Goal: Navigation & Orientation: Find specific page/section

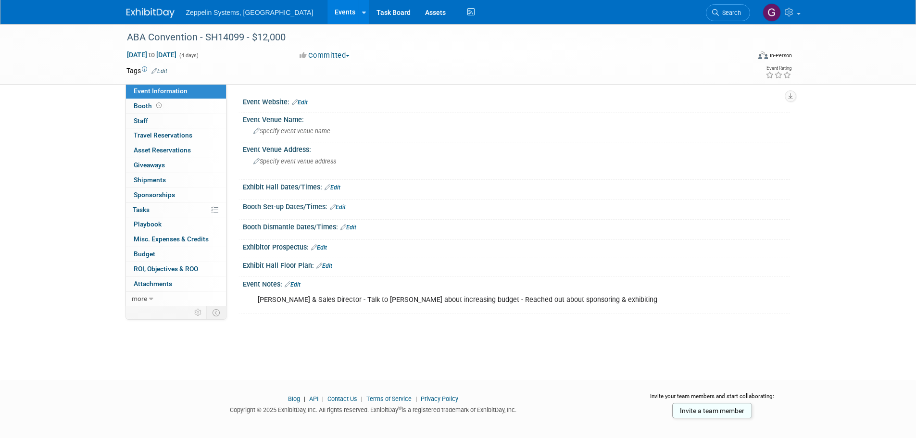
click at [327, 7] on link "Events" at bounding box center [344, 12] width 35 height 24
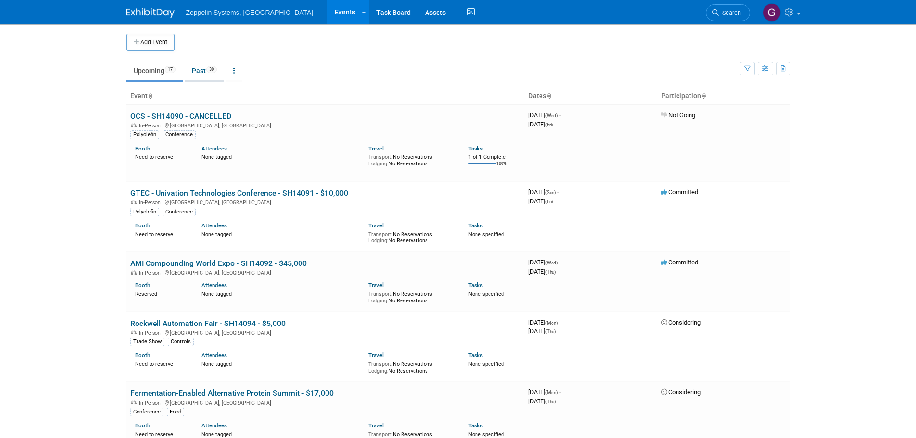
click at [197, 73] on link "Past 30" at bounding box center [204, 71] width 39 height 18
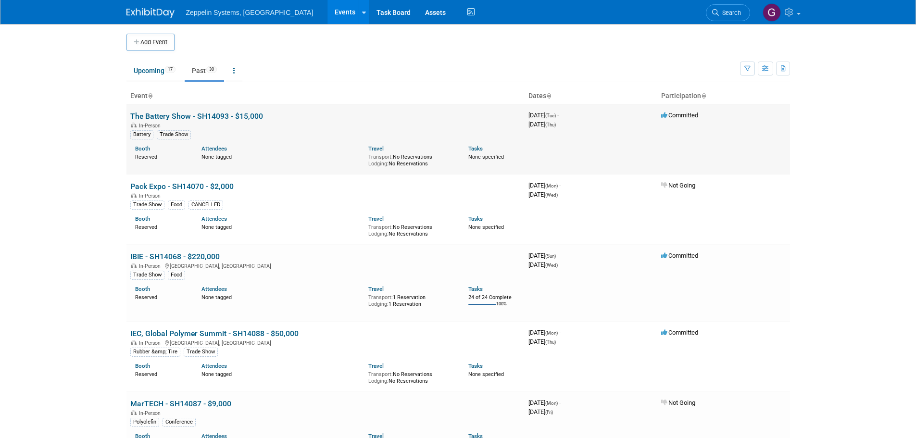
click at [187, 116] on link "The Battery Show - SH14093 - $15,000" at bounding box center [196, 116] width 133 height 9
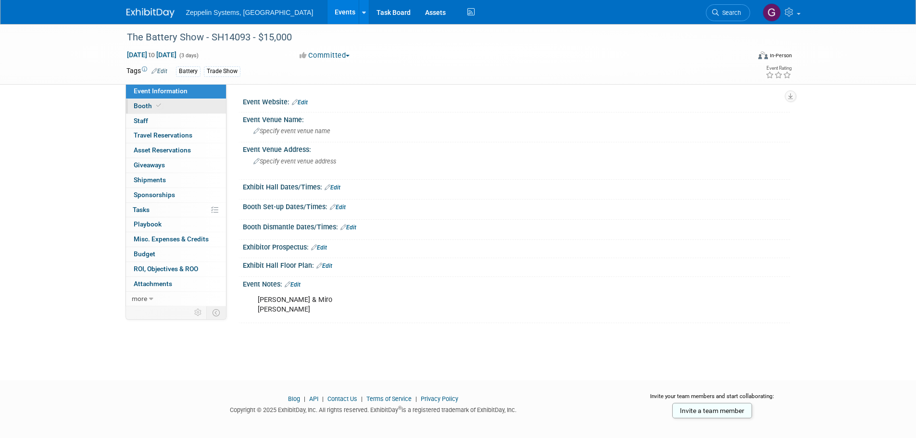
click at [153, 106] on span "Booth" at bounding box center [148, 106] width 29 height 8
